Goal: Use online tool/utility: Utilize a website feature to perform a specific function

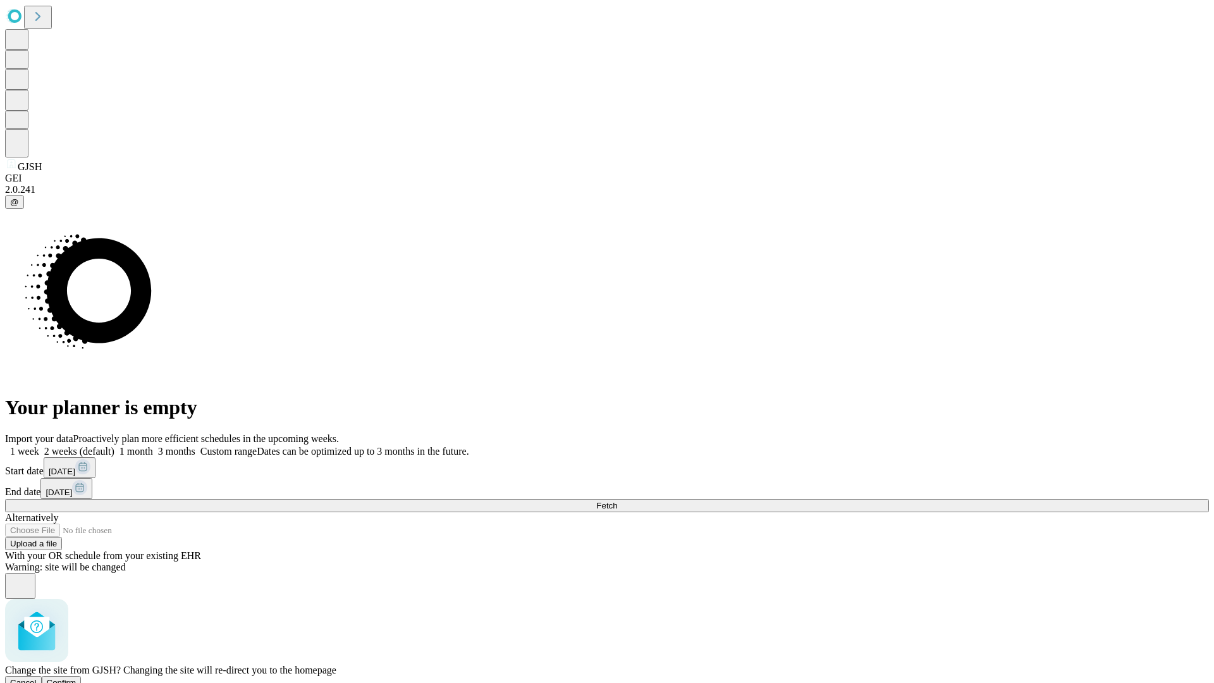
click at [76, 678] on span "Confirm" at bounding box center [62, 682] width 30 height 9
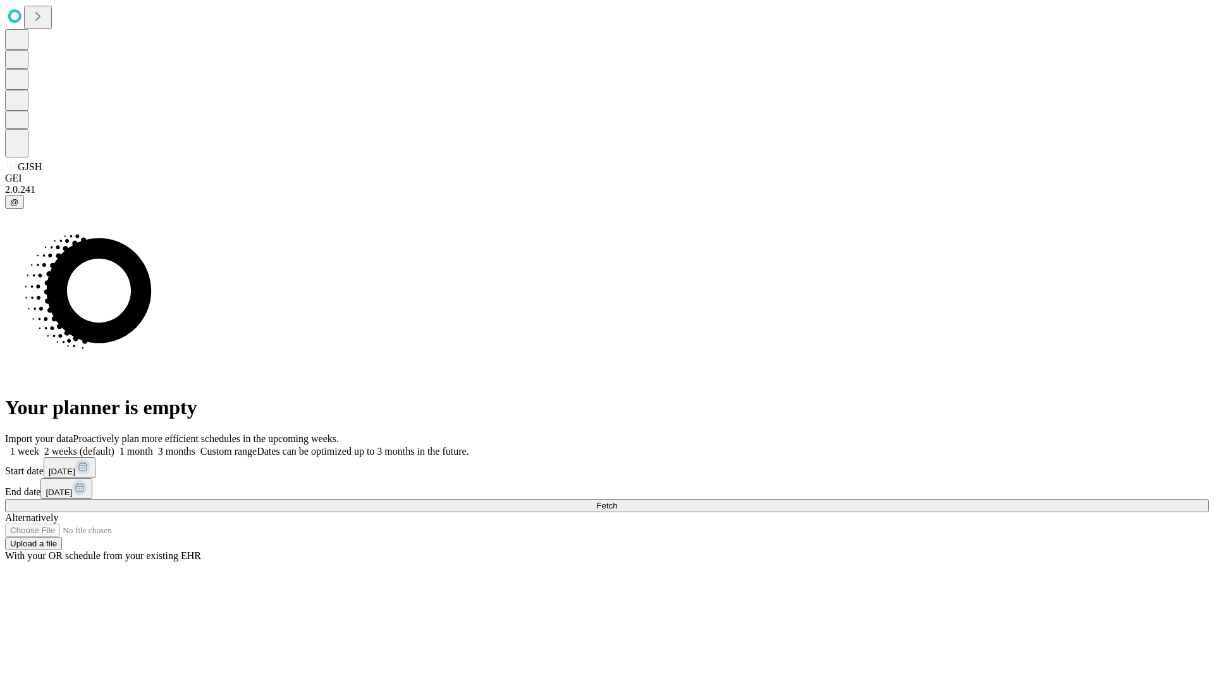
click at [39, 446] on label "1 week" at bounding box center [22, 451] width 34 height 11
click at [617, 501] on span "Fetch" at bounding box center [606, 505] width 21 height 9
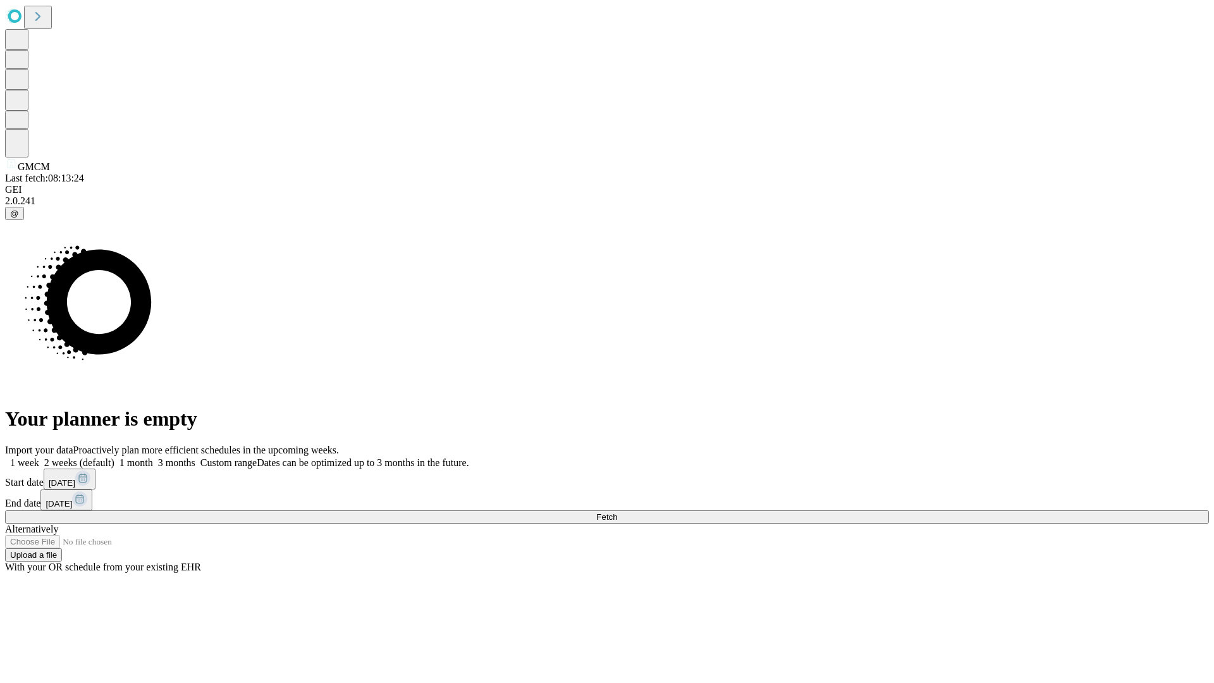
click at [39, 457] on label "1 week" at bounding box center [22, 462] width 34 height 11
click at [617, 512] on span "Fetch" at bounding box center [606, 516] width 21 height 9
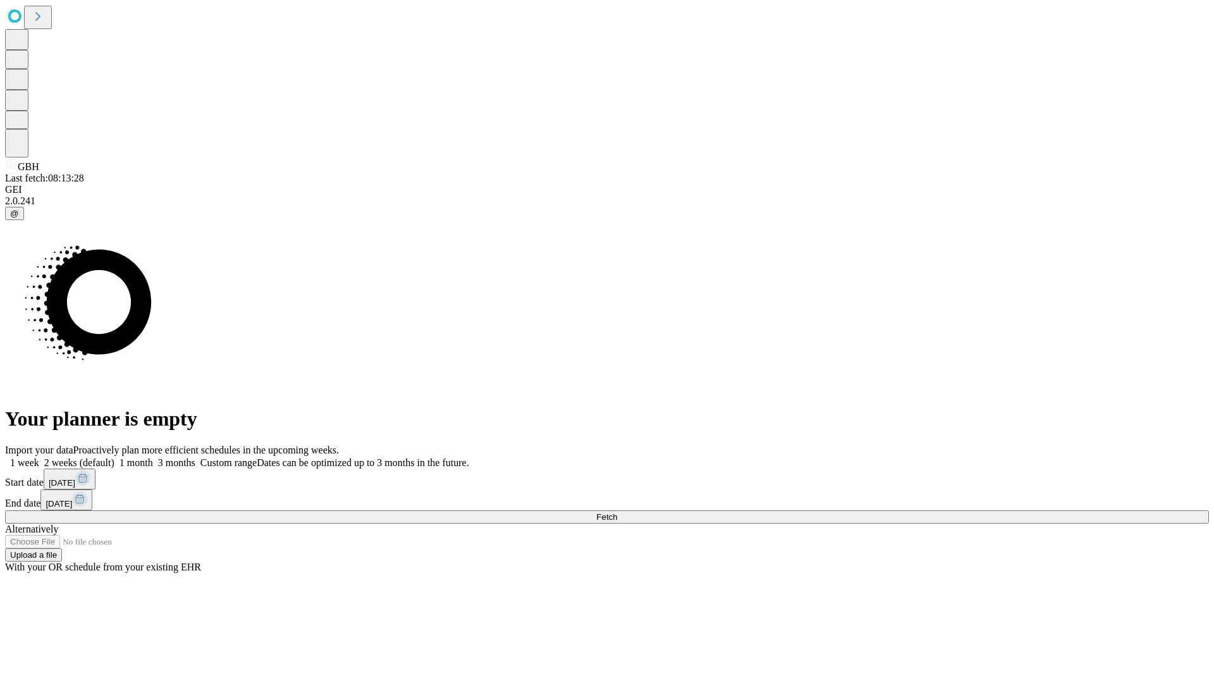
click at [617, 512] on span "Fetch" at bounding box center [606, 516] width 21 height 9
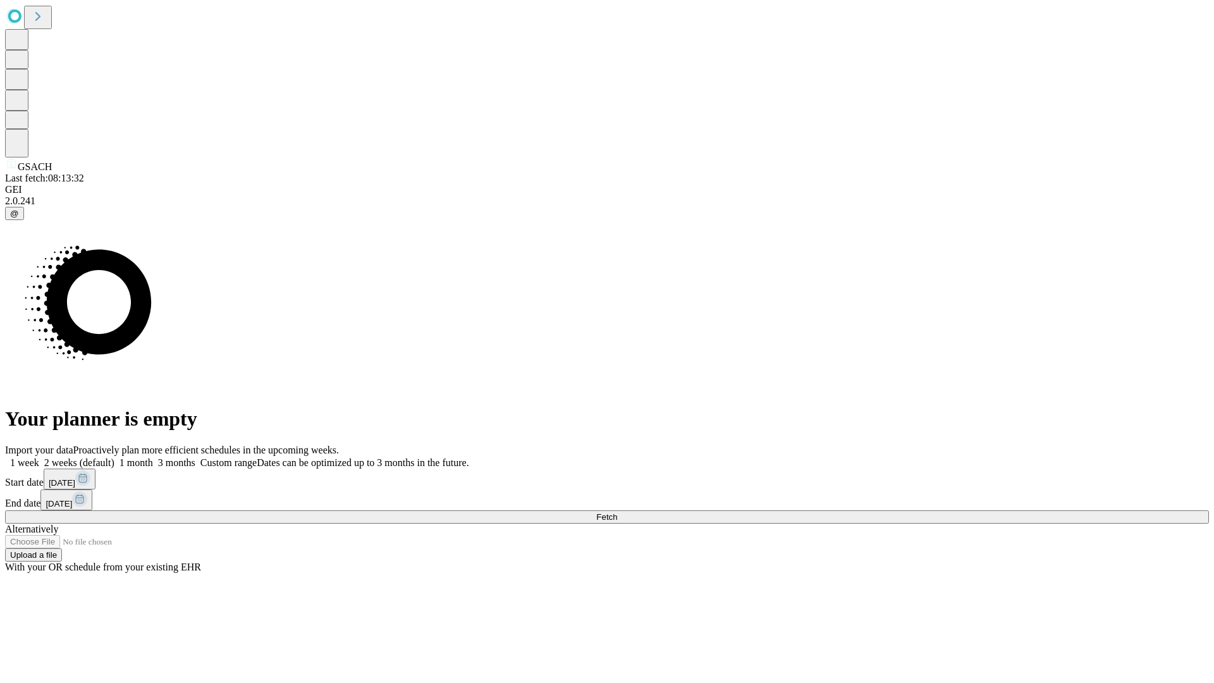
click at [39, 457] on label "1 week" at bounding box center [22, 462] width 34 height 11
click at [617, 512] on span "Fetch" at bounding box center [606, 516] width 21 height 9
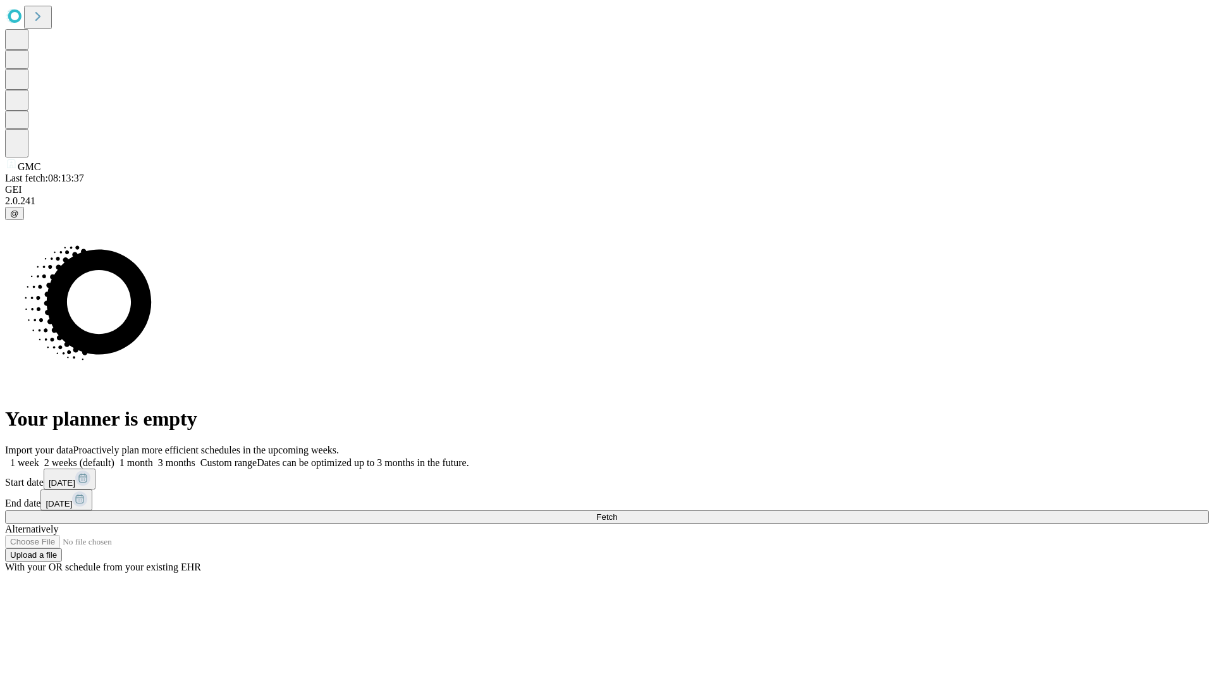
click at [39, 457] on label "1 week" at bounding box center [22, 462] width 34 height 11
click at [617, 512] on span "Fetch" at bounding box center [606, 516] width 21 height 9
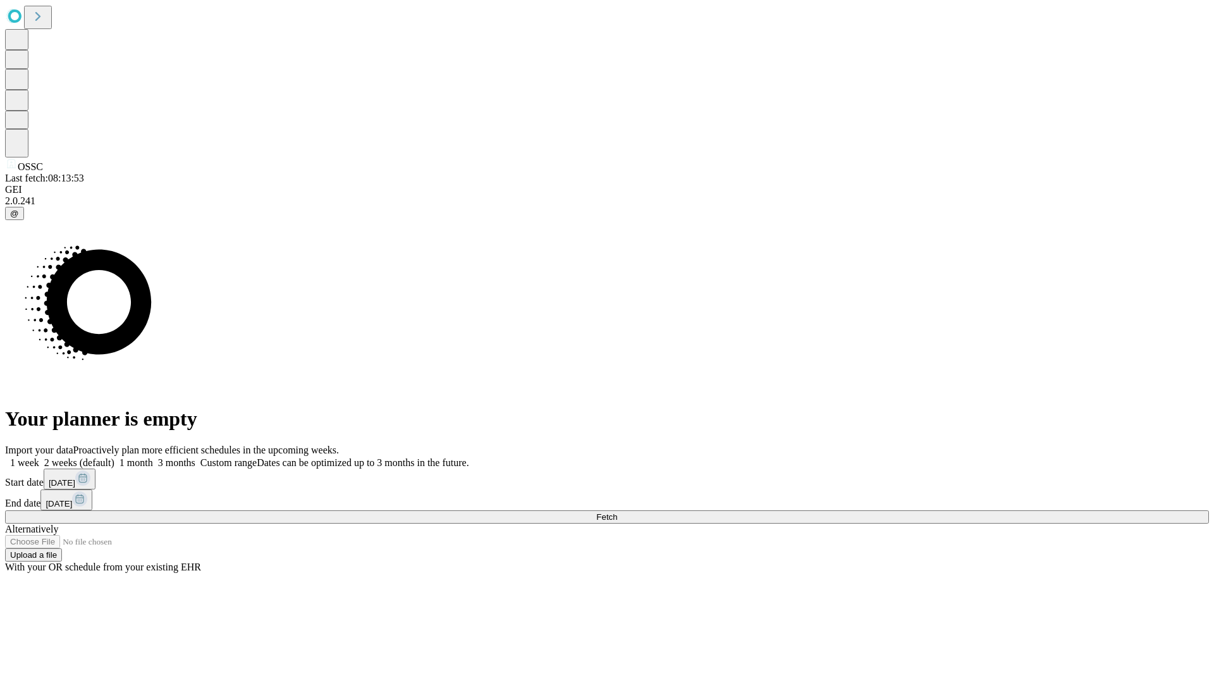
click at [39, 457] on label "1 week" at bounding box center [22, 462] width 34 height 11
click at [617, 512] on span "Fetch" at bounding box center [606, 516] width 21 height 9
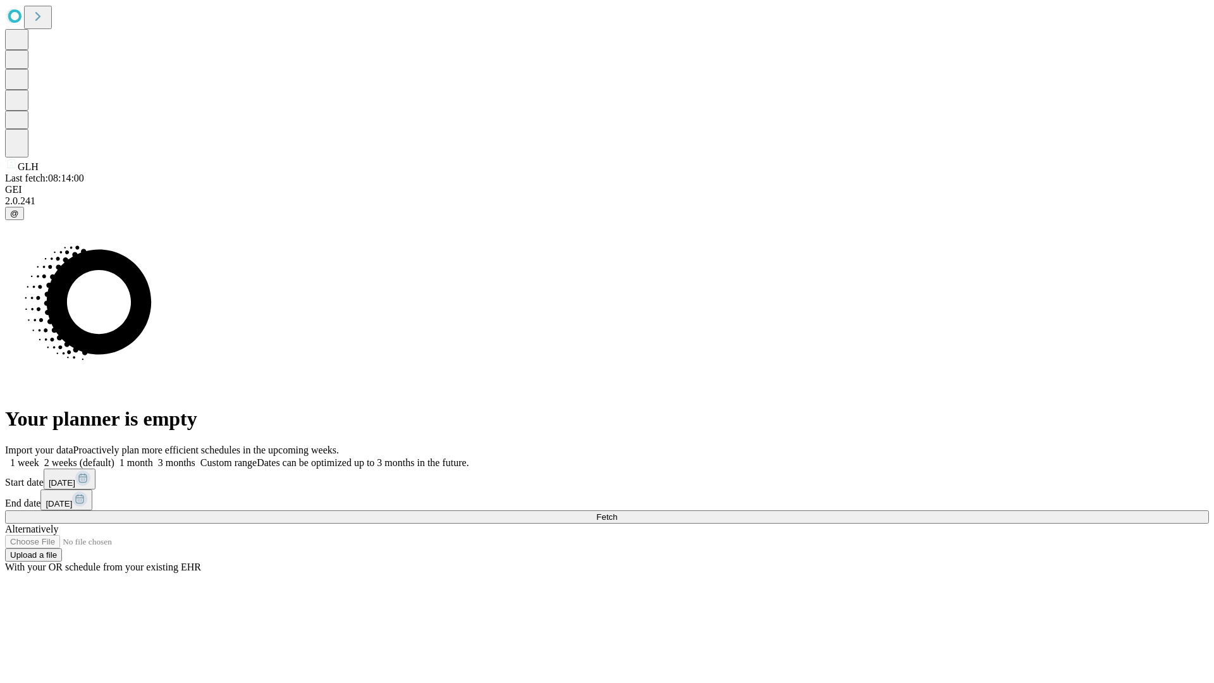
click at [39, 457] on label "1 week" at bounding box center [22, 462] width 34 height 11
click at [617, 512] on span "Fetch" at bounding box center [606, 516] width 21 height 9
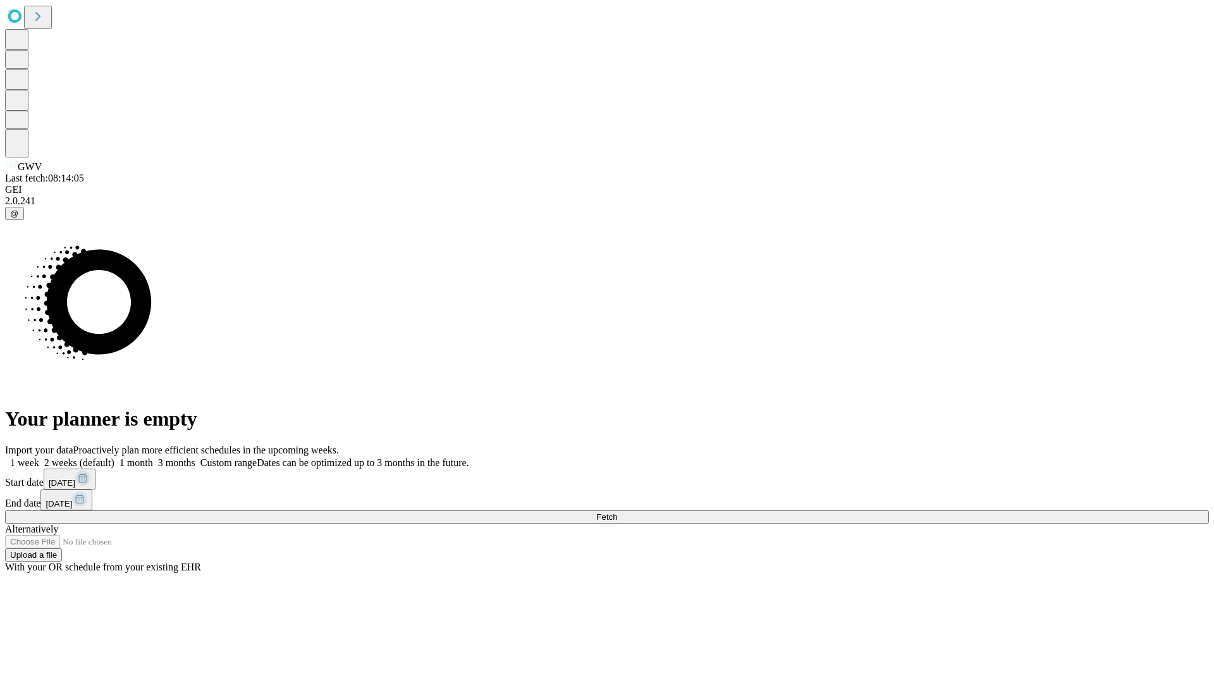
click at [39, 457] on label "1 week" at bounding box center [22, 462] width 34 height 11
click at [617, 512] on span "Fetch" at bounding box center [606, 516] width 21 height 9
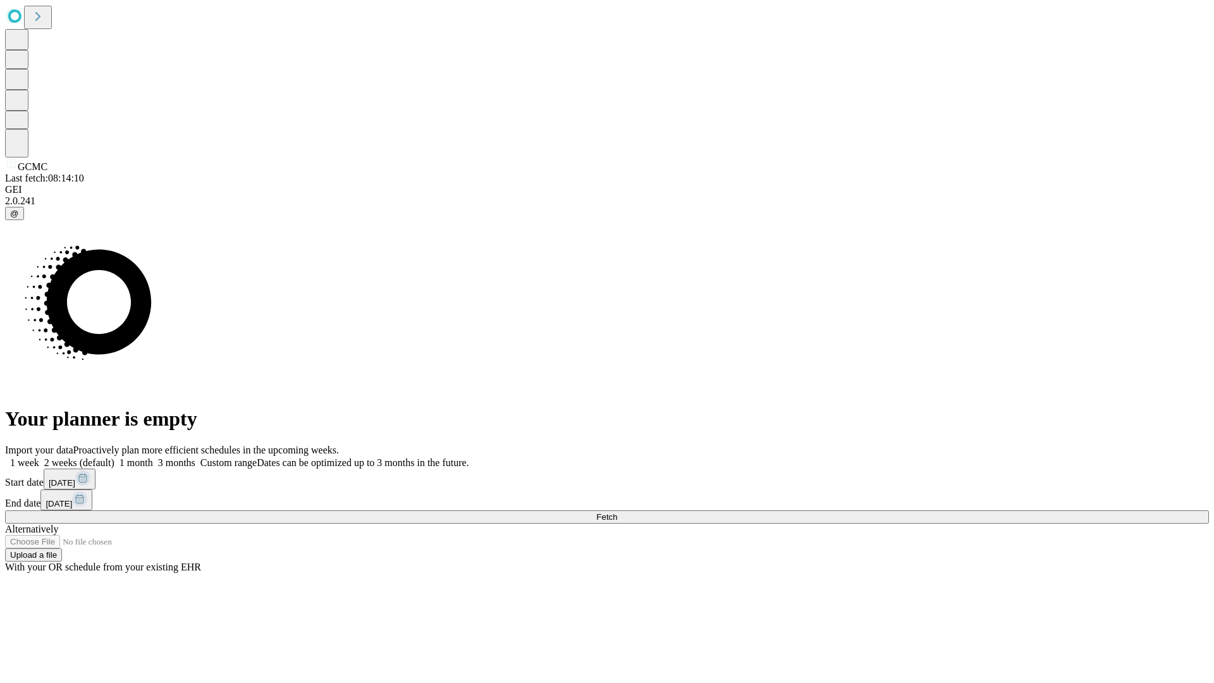
click at [39, 457] on label "1 week" at bounding box center [22, 462] width 34 height 11
click at [617, 512] on span "Fetch" at bounding box center [606, 516] width 21 height 9
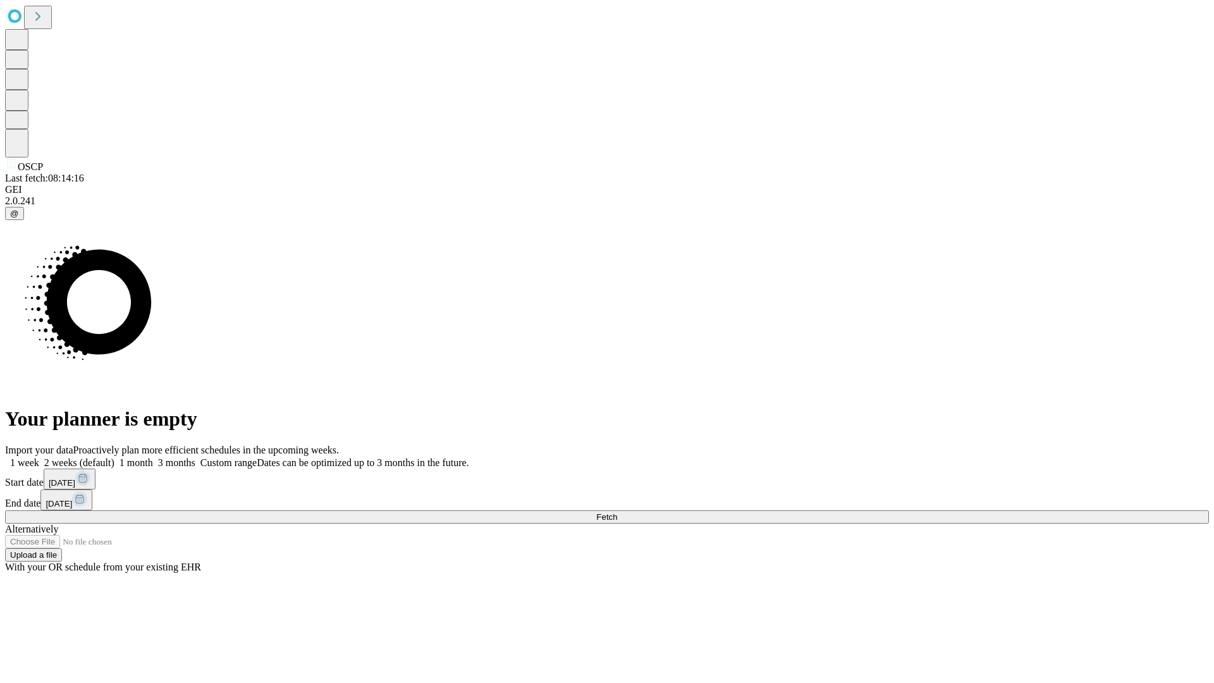
click at [39, 457] on label "1 week" at bounding box center [22, 462] width 34 height 11
click at [617, 512] on span "Fetch" at bounding box center [606, 516] width 21 height 9
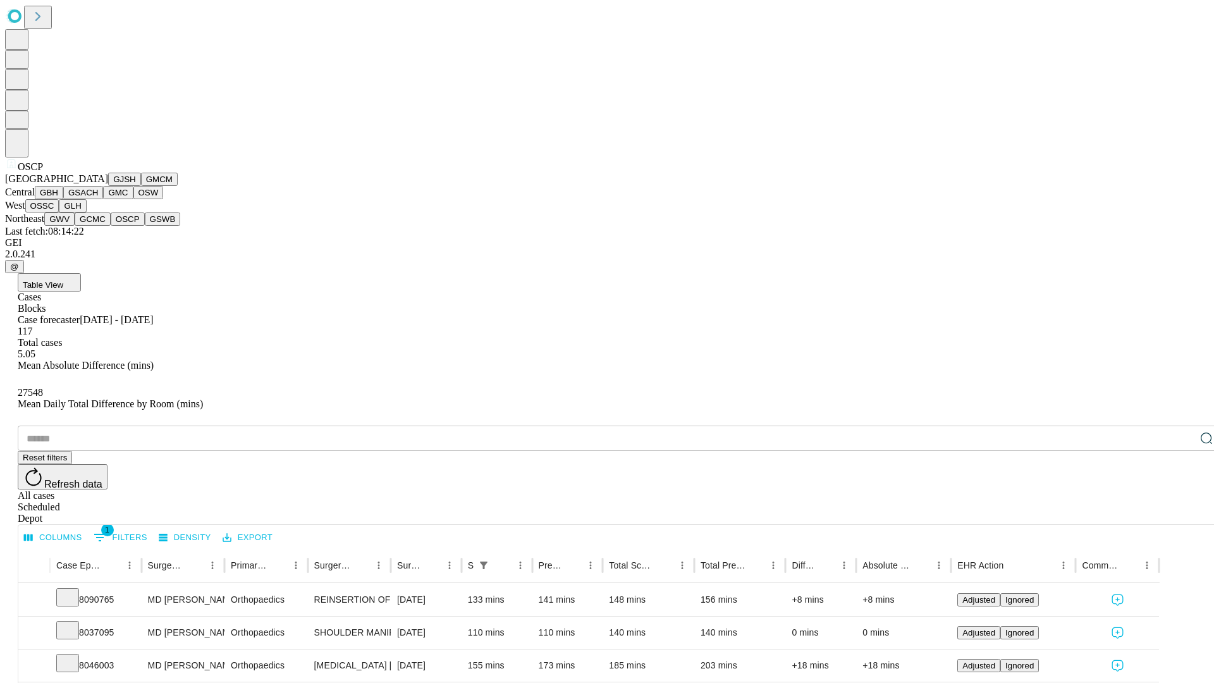
click at [145, 226] on button "GSWB" at bounding box center [163, 218] width 36 height 13
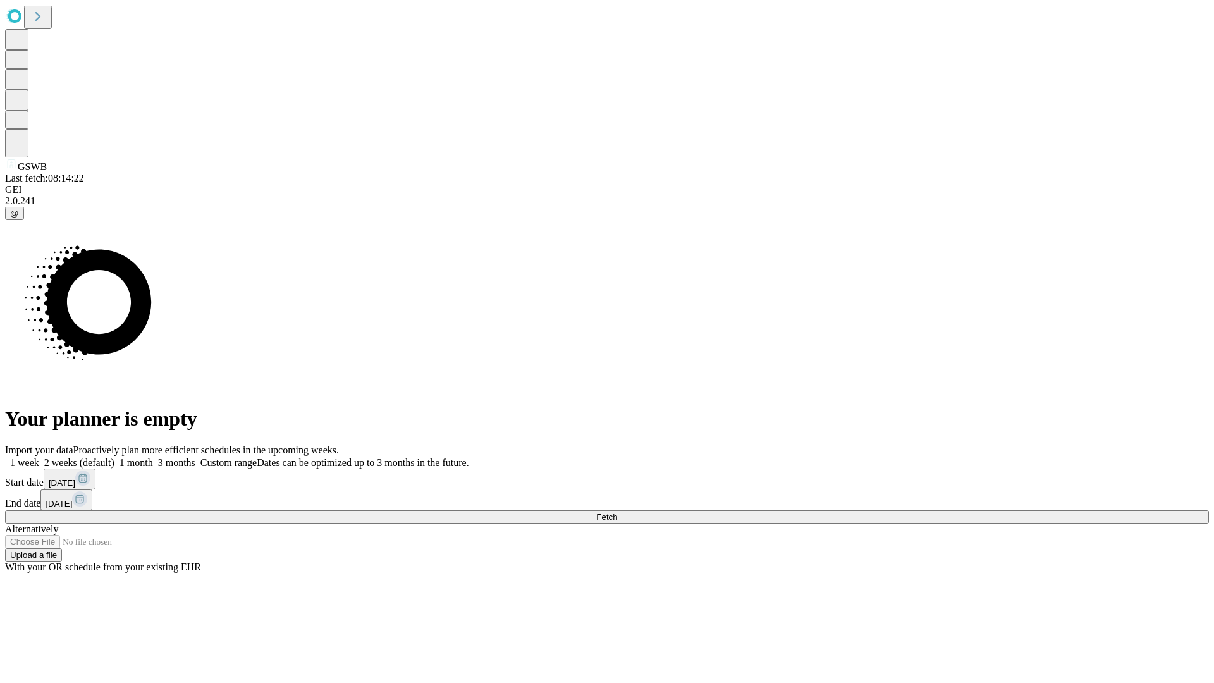
click at [39, 457] on label "1 week" at bounding box center [22, 462] width 34 height 11
click at [617, 512] on span "Fetch" at bounding box center [606, 516] width 21 height 9
